Goal: Transaction & Acquisition: Purchase product/service

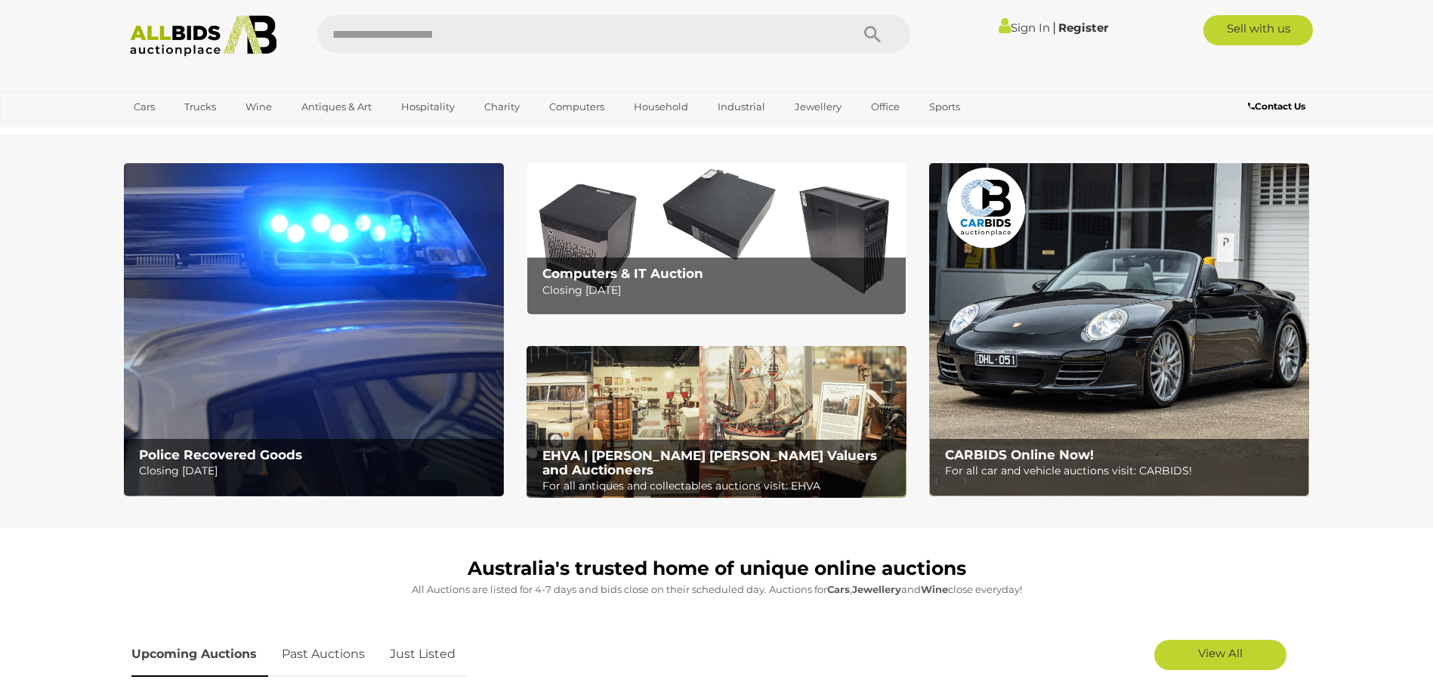
click at [243, 328] on img at bounding box center [314, 329] width 380 height 333
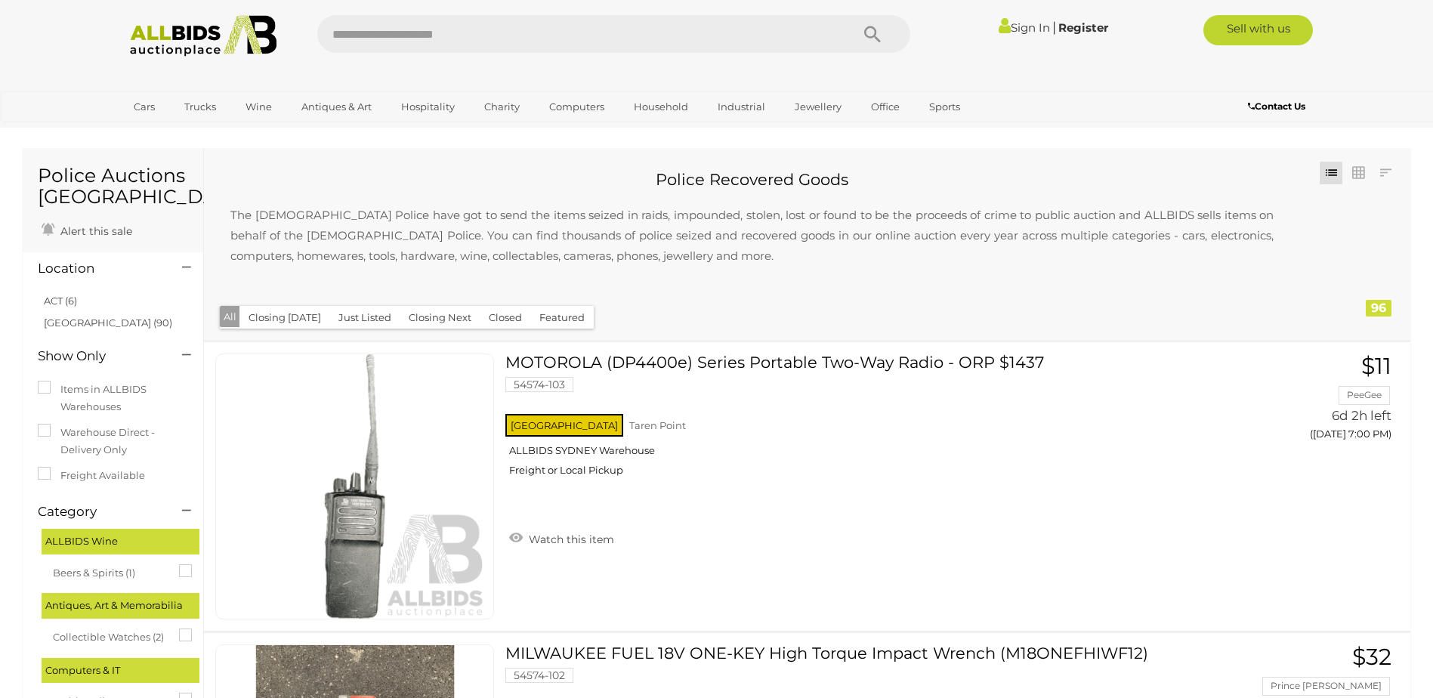
click at [938, 235] on p "The Australian Police have got to send the items seized in raids, impounded, st…" at bounding box center [752, 235] width 1074 height 91
click at [252, 171] on link "View All Wine Auctions" at bounding box center [299, 173] width 126 height 23
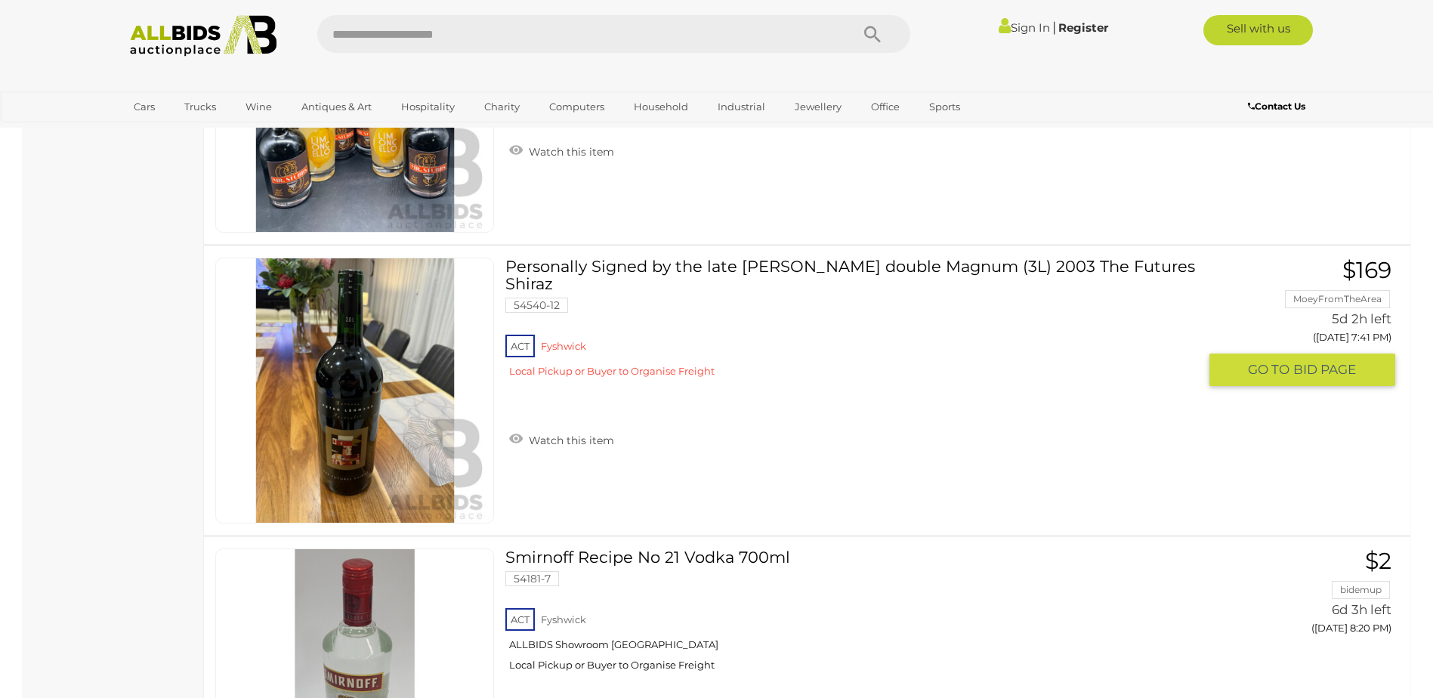
scroll to position [979, 0]
